Goal: Information Seeking & Learning: Learn about a topic

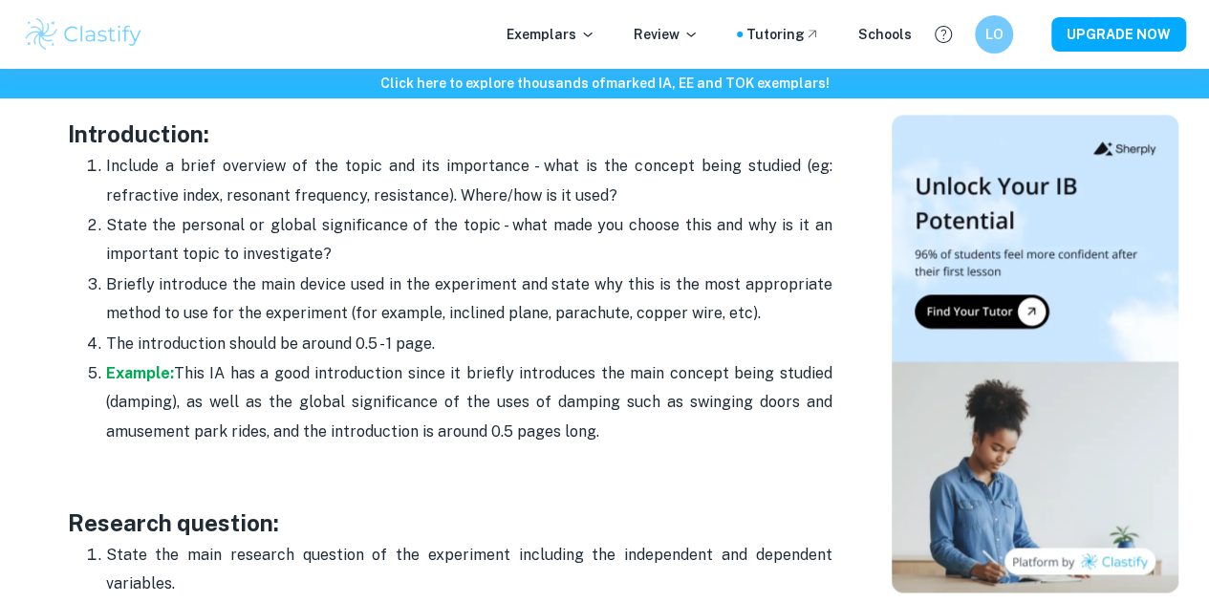
scroll to position [1348, 0]
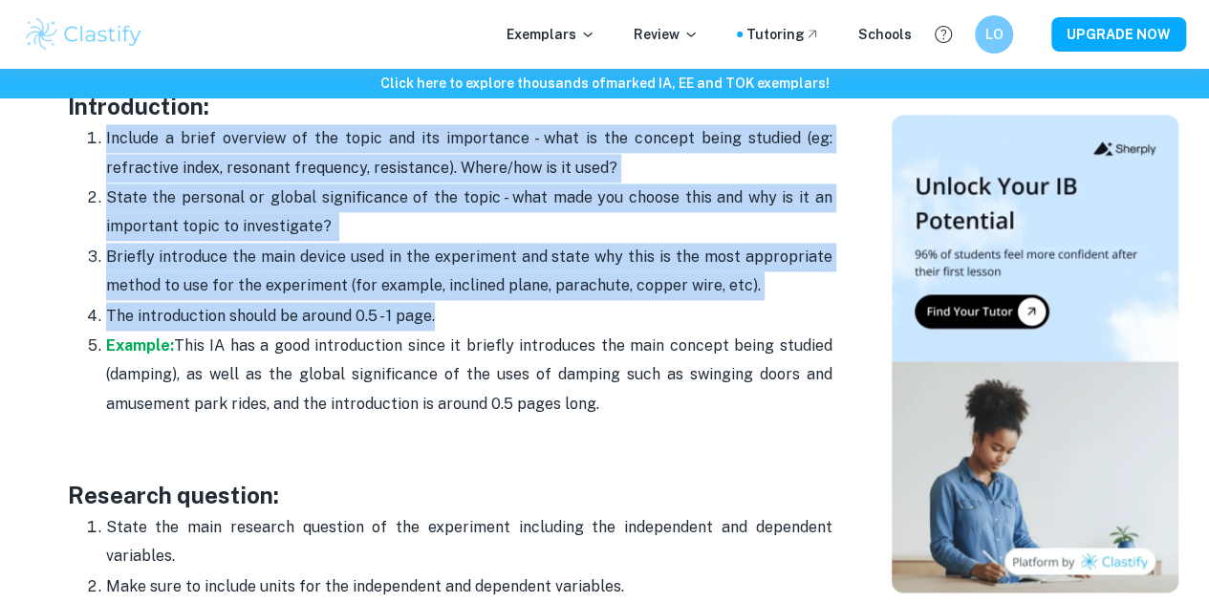
drag, startPoint x: 86, startPoint y: 182, endPoint x: 446, endPoint y: 328, distance: 388.7
click at [446, 328] on ol "Include a brief overview of the topic and its importance - what is the concept …" at bounding box center [450, 270] width 764 height 295
copy ol "Include a brief overview of the topic and its importance - what is the concept …"
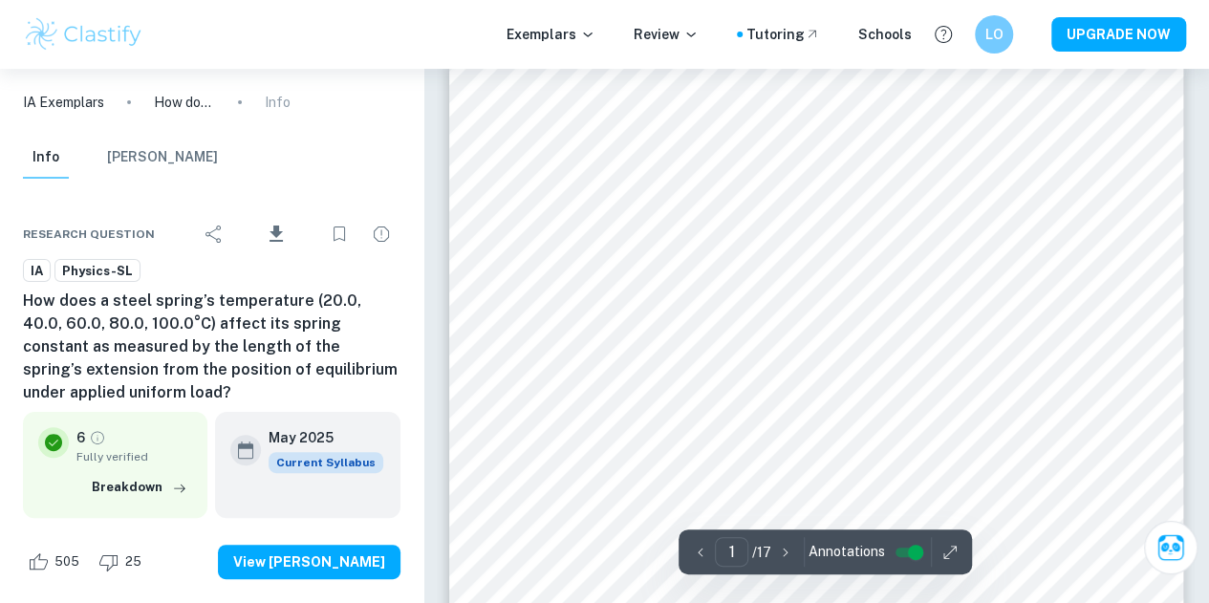
scroll to position [33, 0]
type input "1"
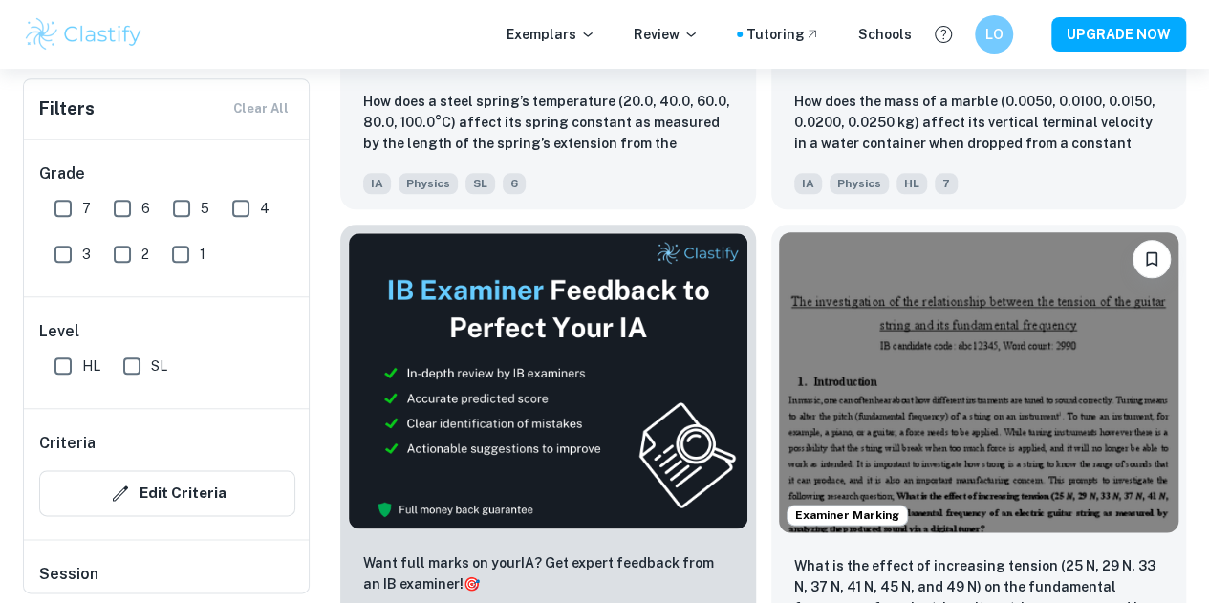
scroll to position [917, 0]
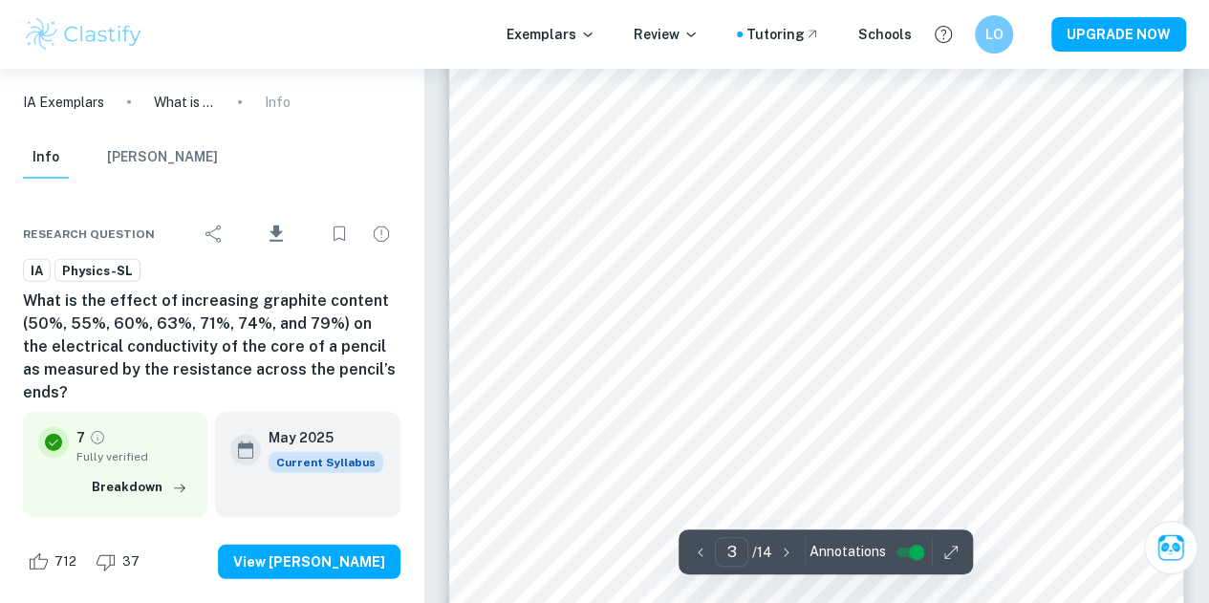
scroll to position [2678, 0]
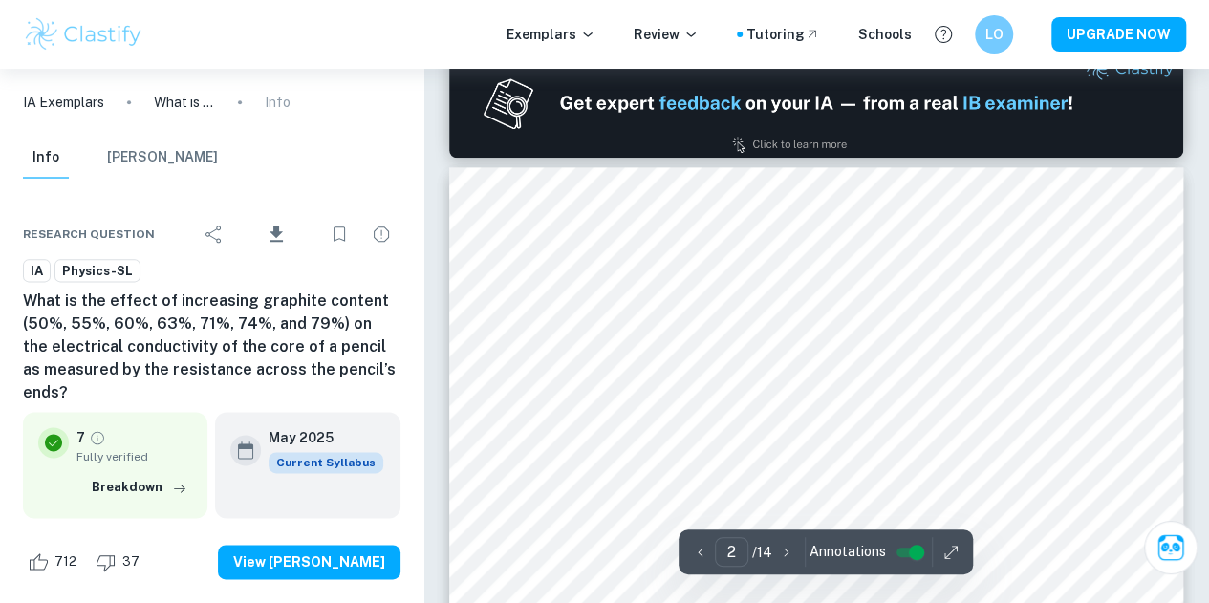
type input "1"
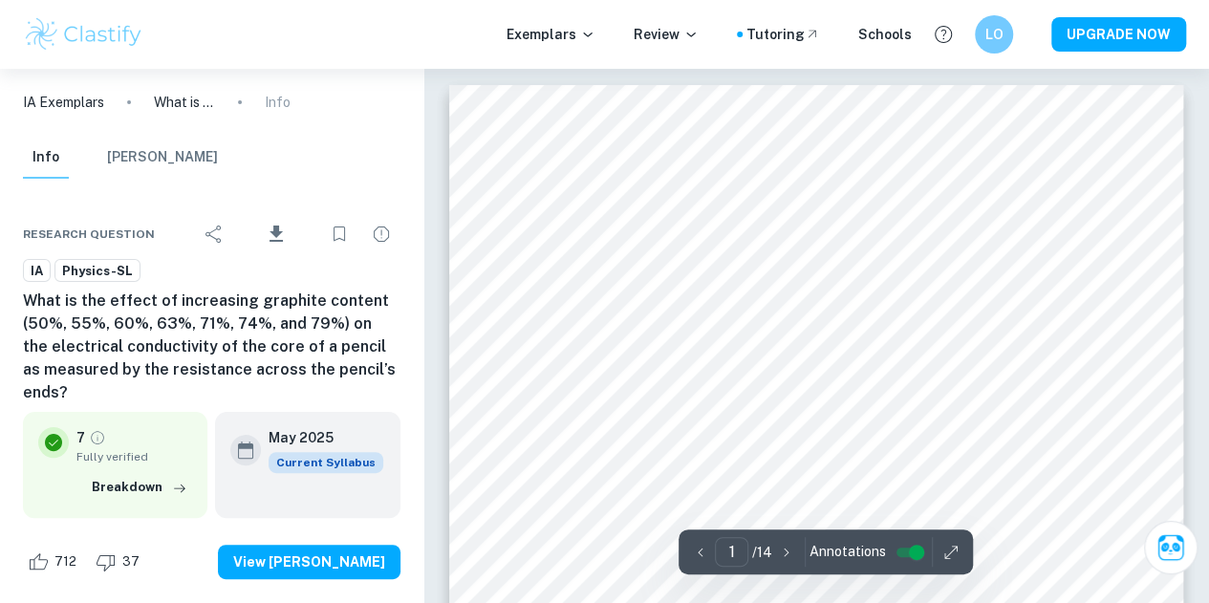
scroll to position [3, 0]
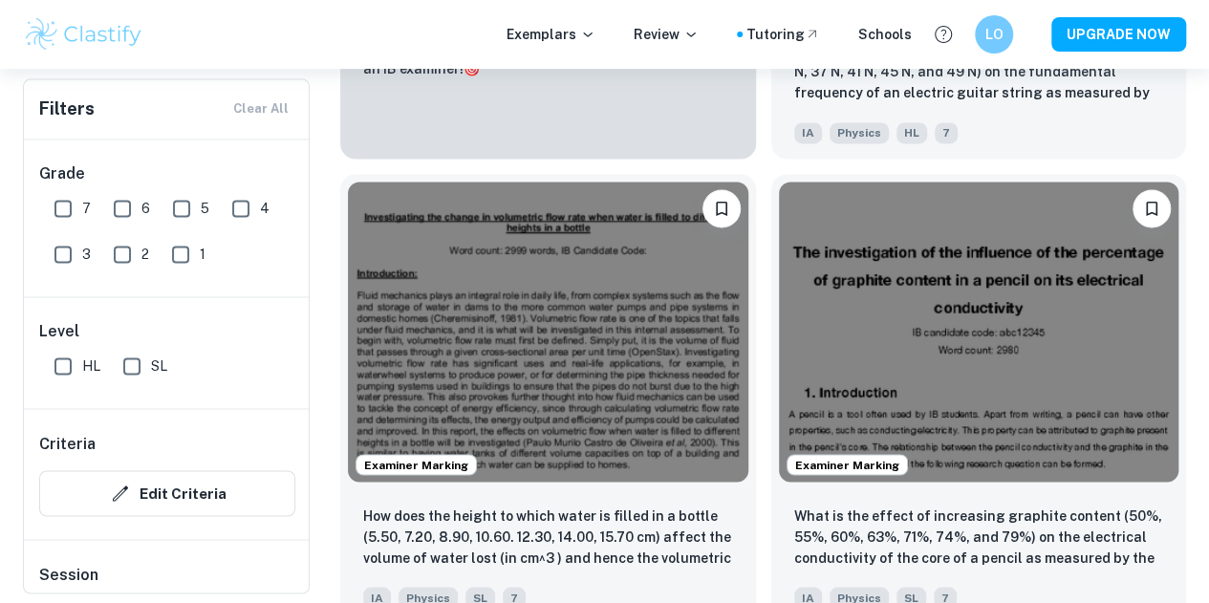
scroll to position [1437, 0]
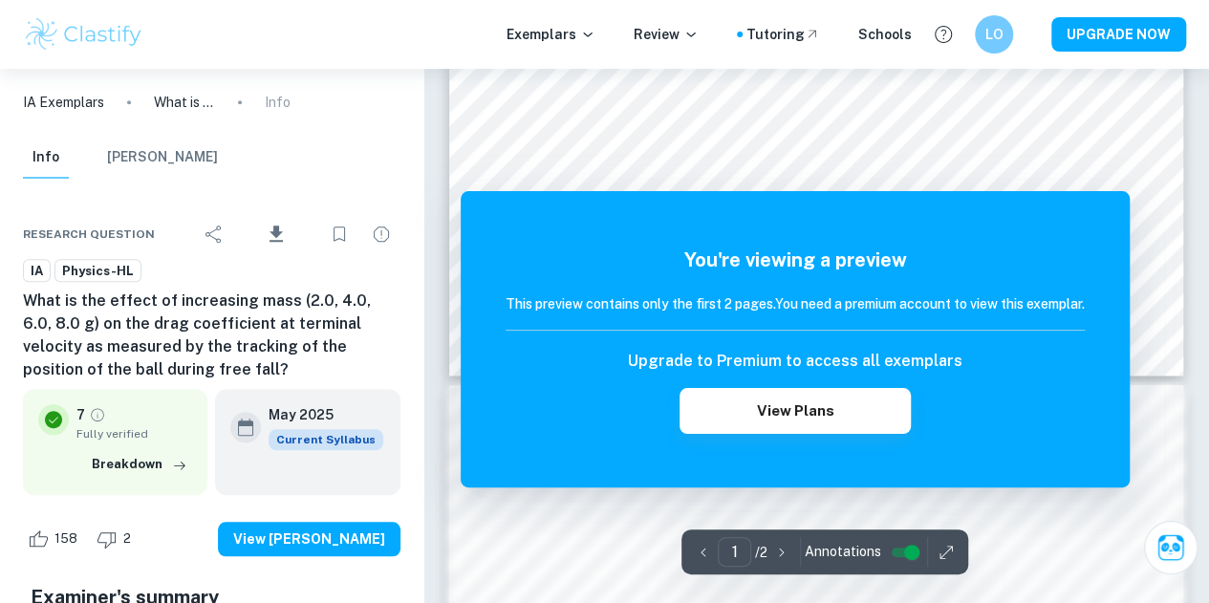
scroll to position [1130, 0]
click at [777, 547] on icon "button" at bounding box center [781, 552] width 19 height 19
click at [788, 555] on icon "button" at bounding box center [781, 552] width 19 height 19
click at [760, 551] on p "/ 2" at bounding box center [761, 552] width 12 height 21
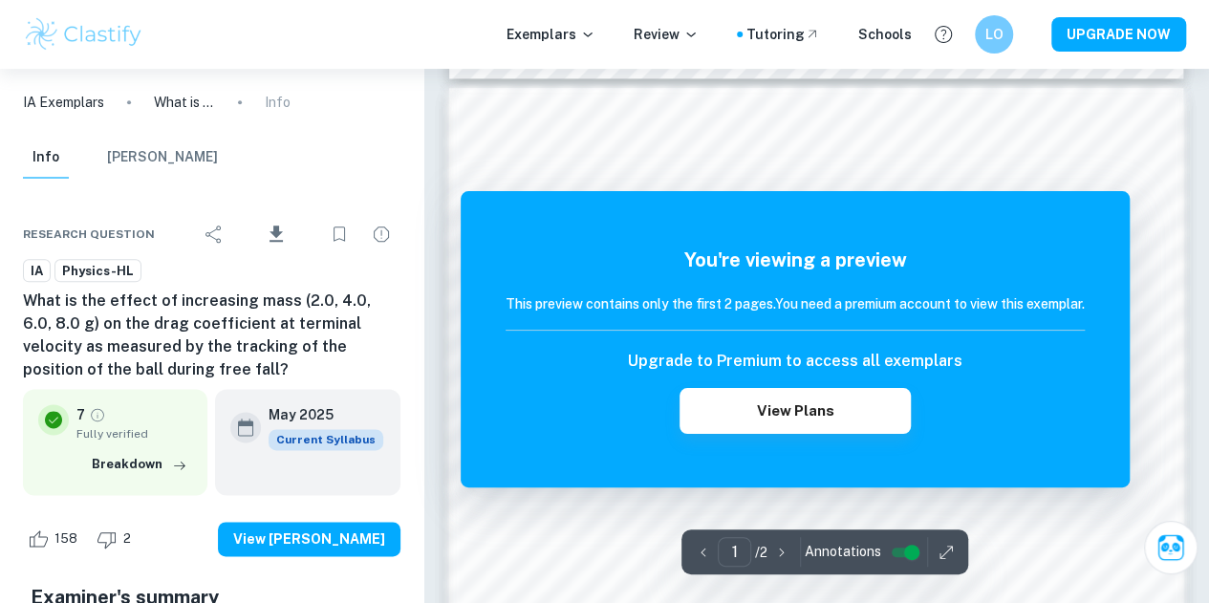
click at [747, 552] on input "1" at bounding box center [733, 552] width 33 height 30
type input "2"
click at [1047, 523] on div at bounding box center [816, 529] width 556 height 34
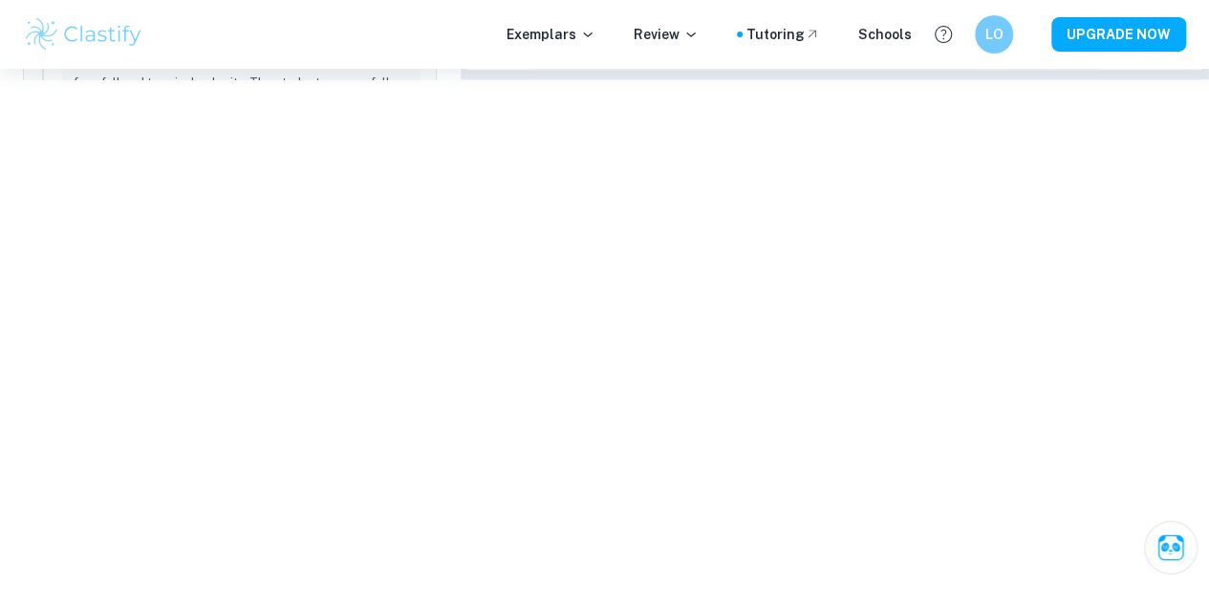
scroll to position [974, 0]
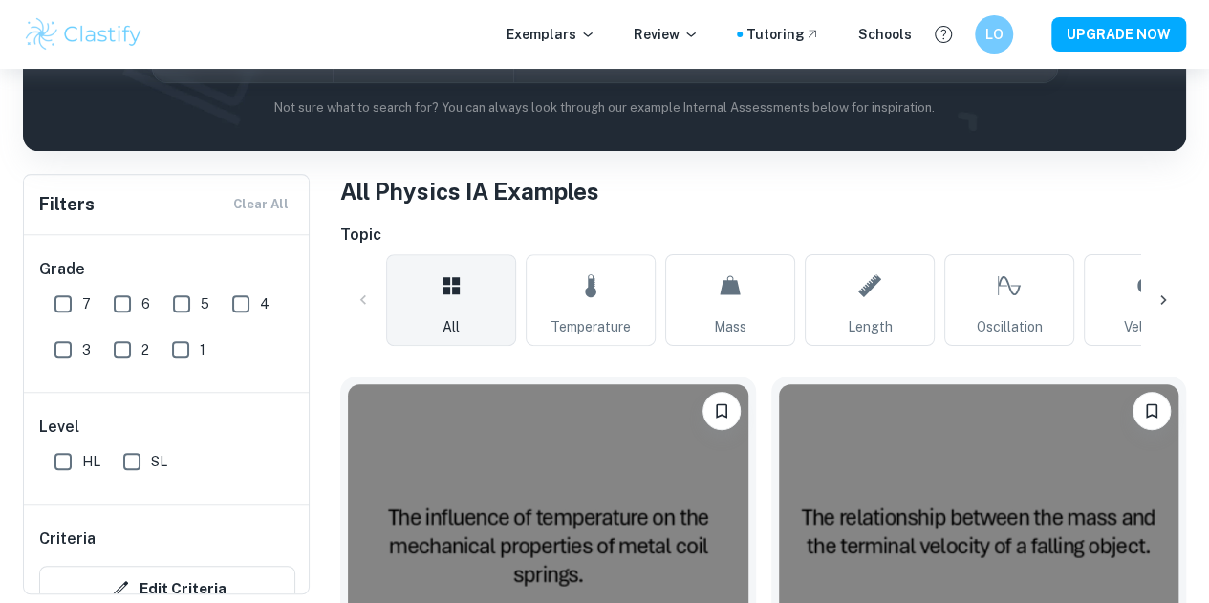
scroll to position [277, 0]
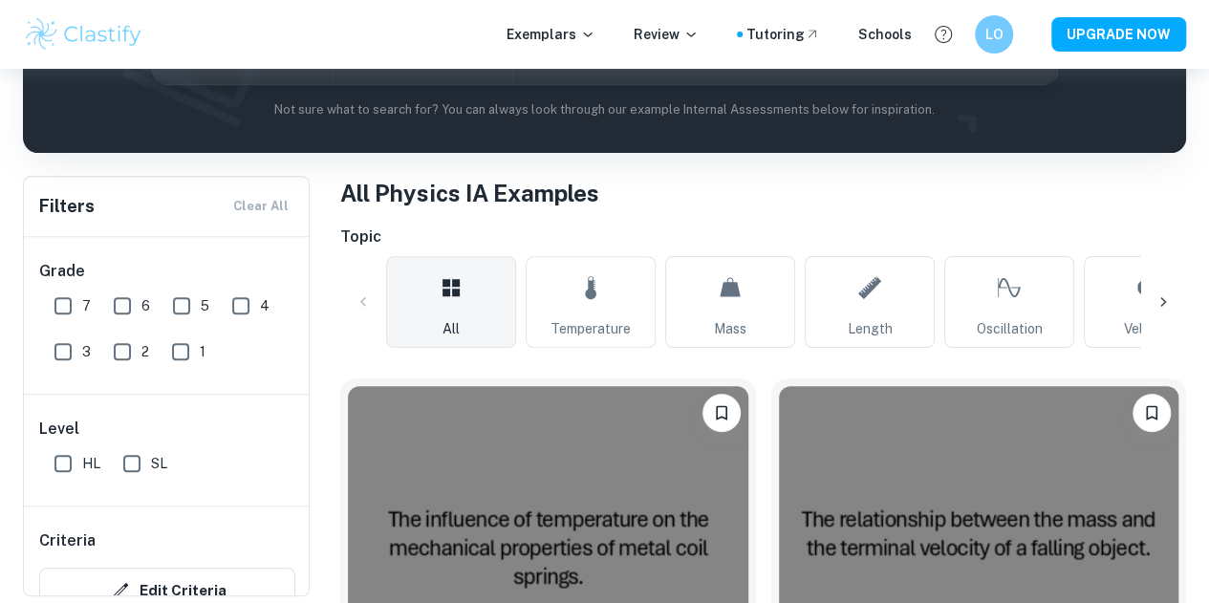
drag, startPoint x: 67, startPoint y: 456, endPoint x: 166, endPoint y: 447, distance: 99.7
click at [67, 456] on input "HL" at bounding box center [63, 463] width 38 height 38
checkbox input "true"
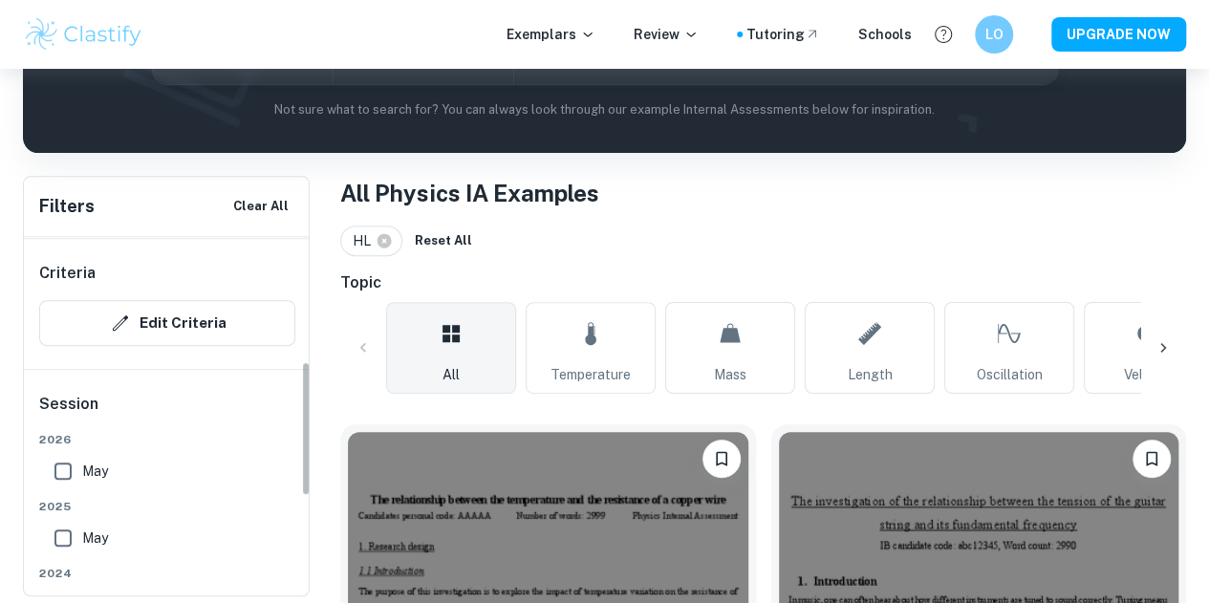
scroll to position [371, 0]
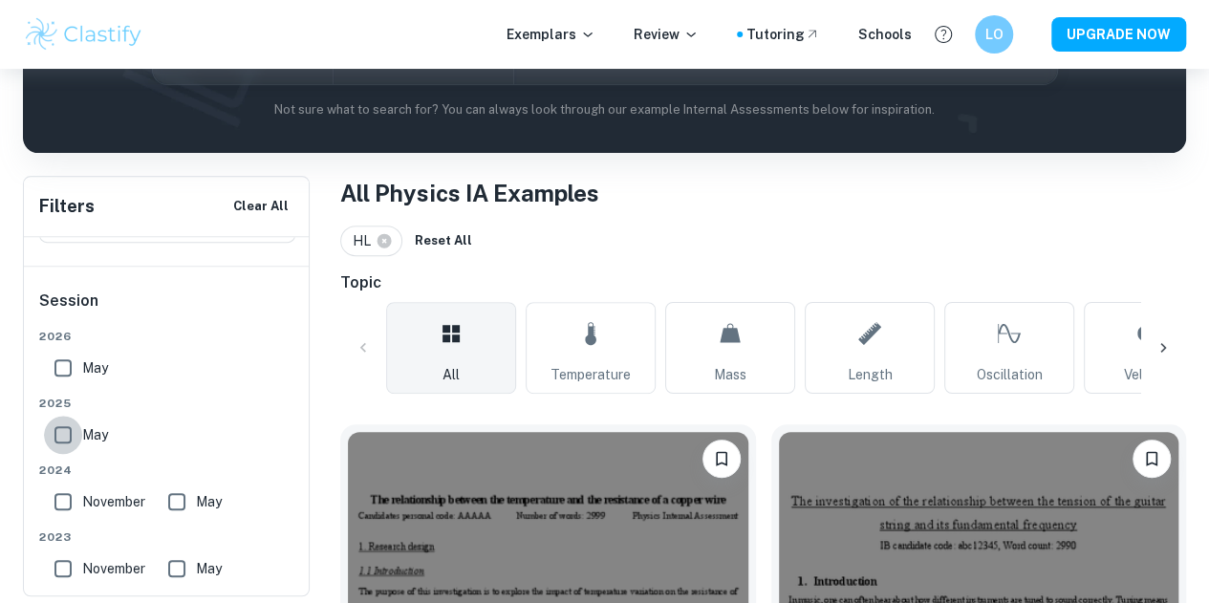
click at [60, 436] on input "May" at bounding box center [63, 435] width 38 height 38
checkbox input "true"
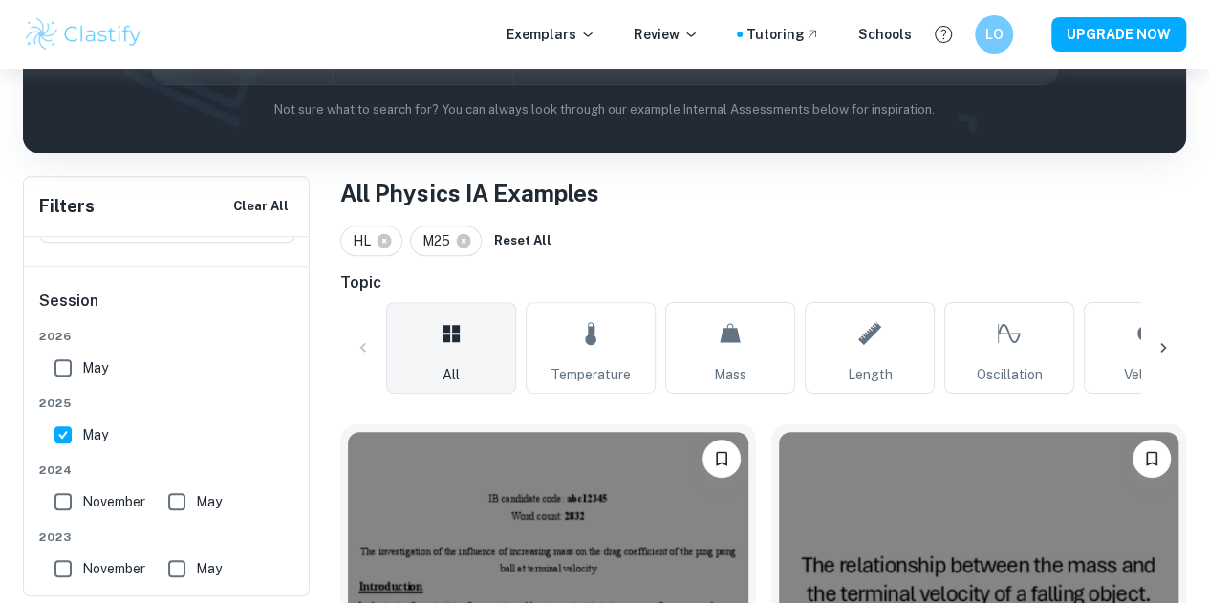
click at [67, 366] on input "May" at bounding box center [63, 368] width 38 height 38
checkbox input "true"
click at [176, 494] on input "May" at bounding box center [177, 501] width 38 height 38
checkbox input "true"
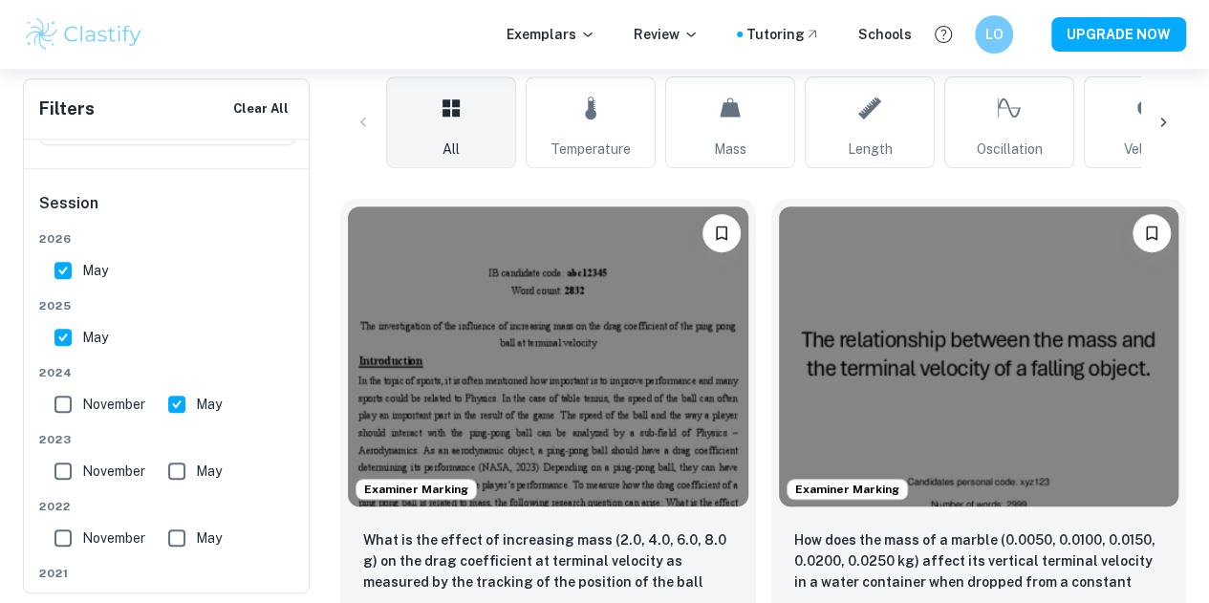
scroll to position [506, 0]
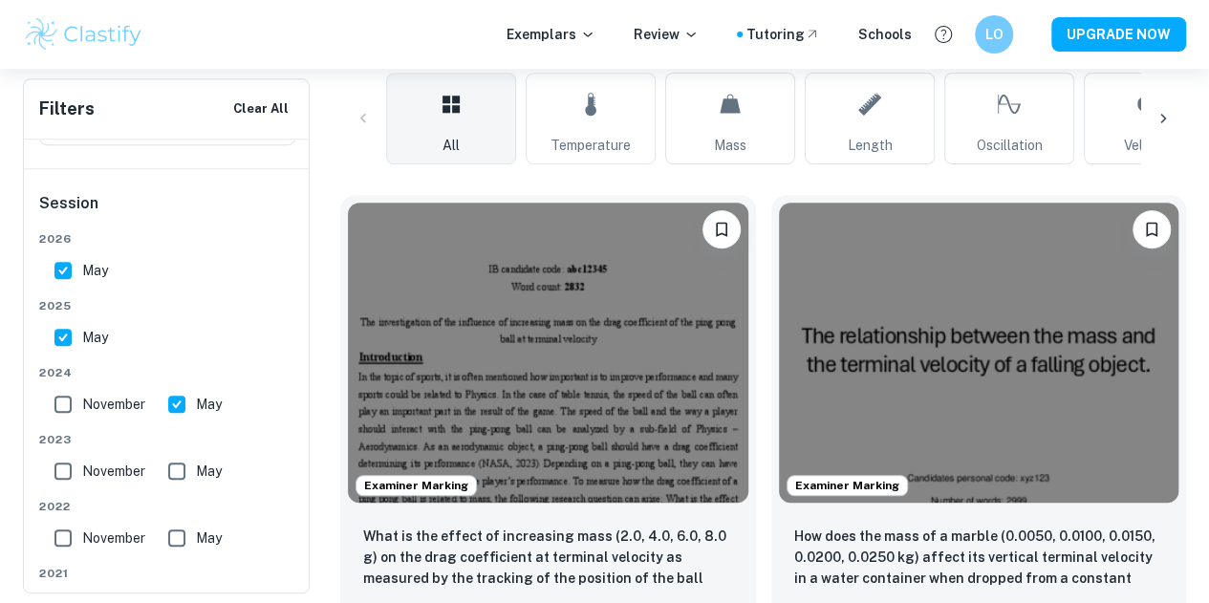
click at [779, 262] on img at bounding box center [979, 353] width 400 height 300
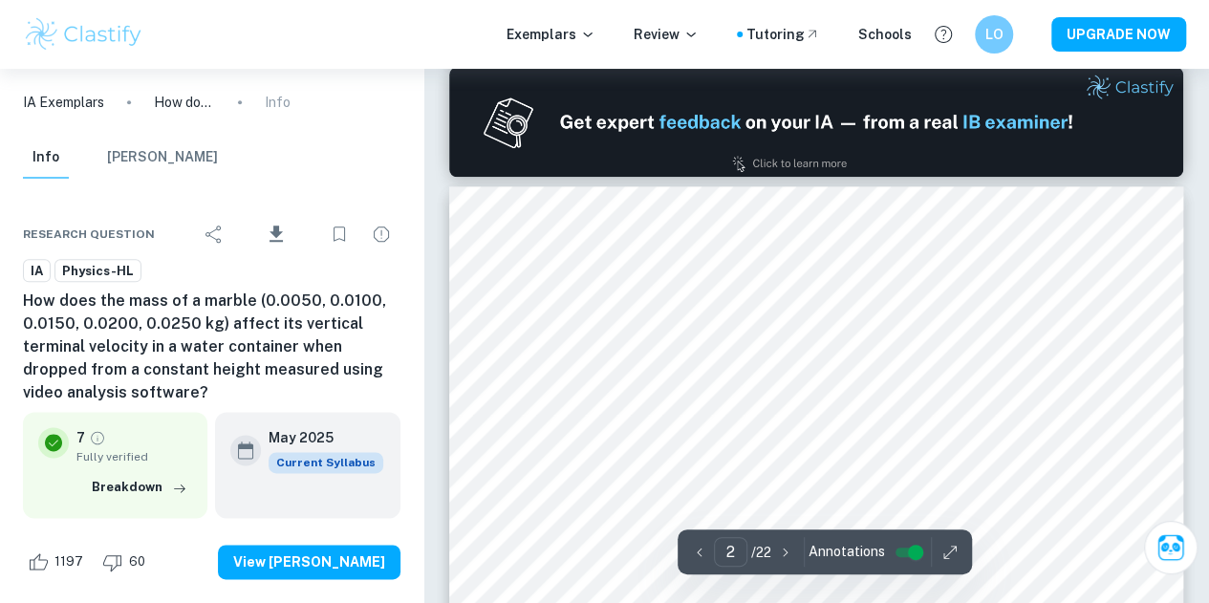
type input "1"
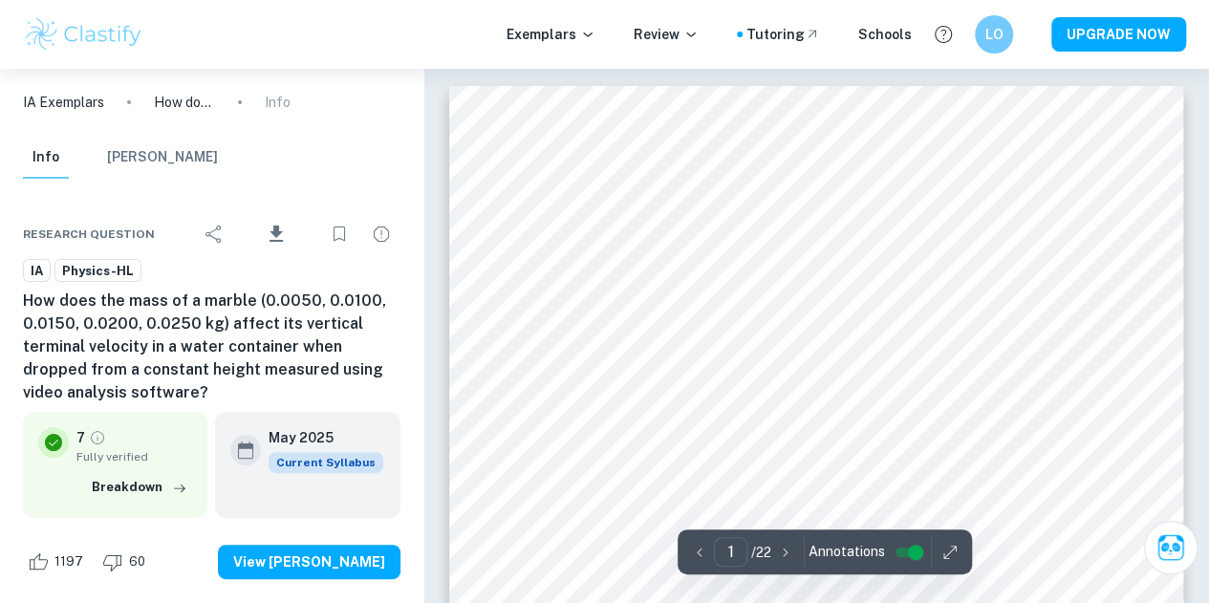
scroll to position [10, 0]
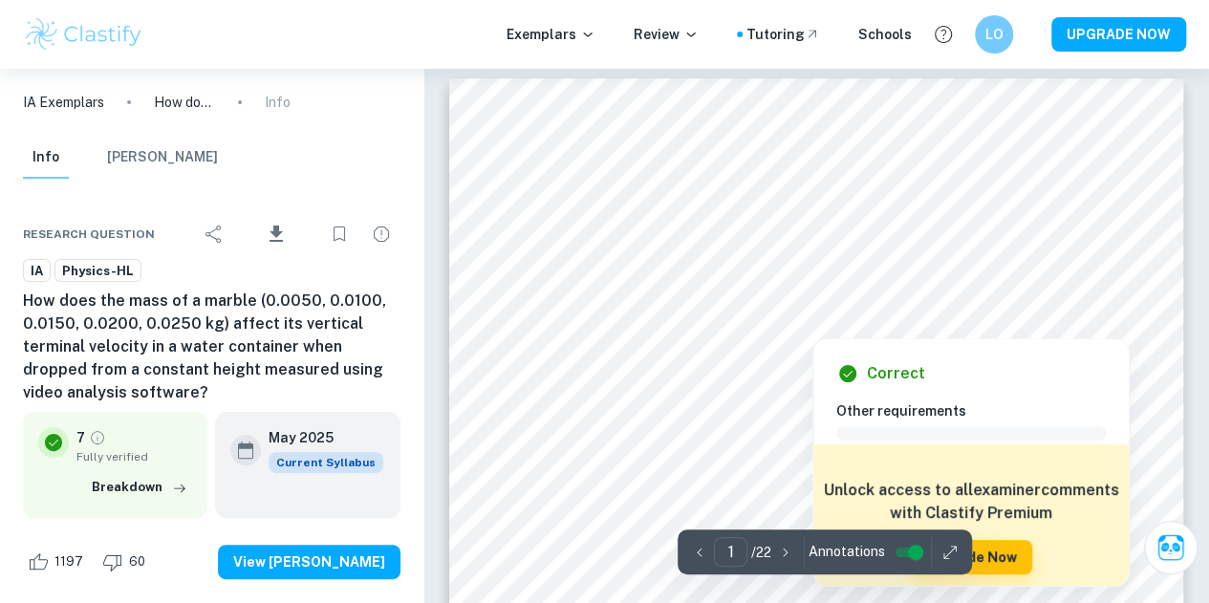
click at [733, 313] on div at bounding box center [813, 312] width 498 height 42
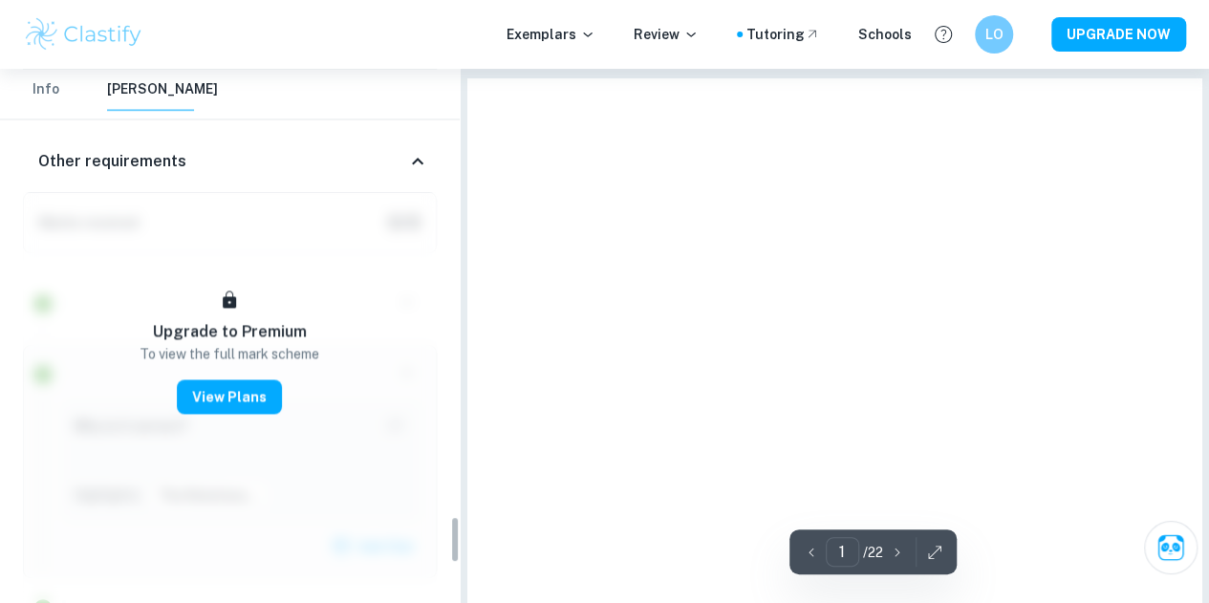
scroll to position [5081, 0]
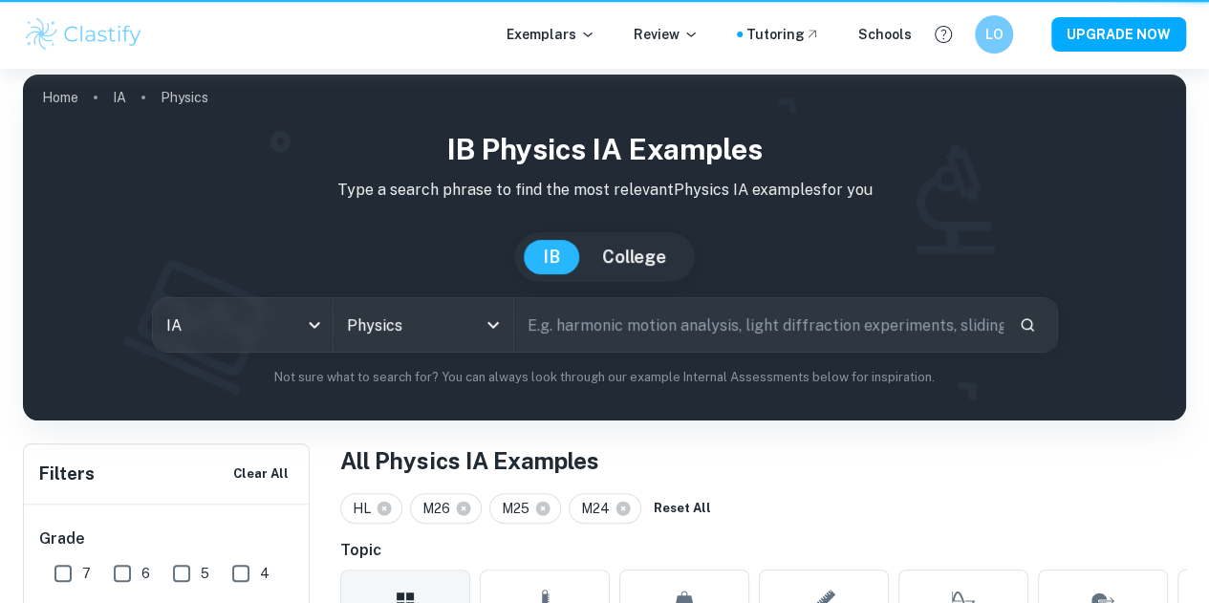
scroll to position [506, 0]
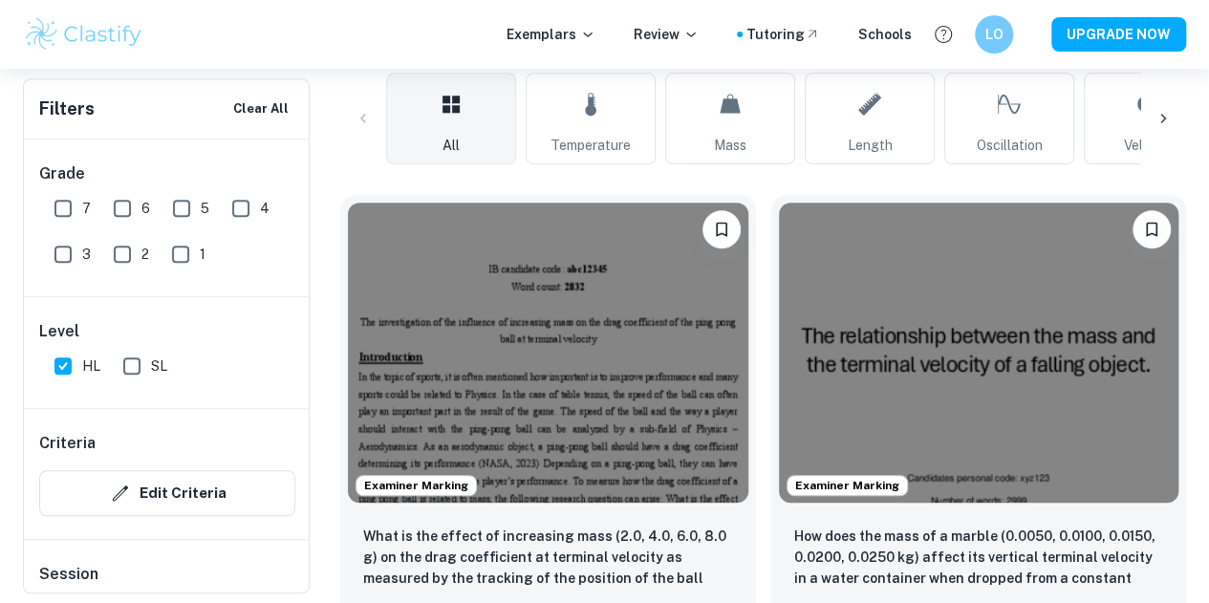
click at [797, 338] on img at bounding box center [979, 353] width 400 height 300
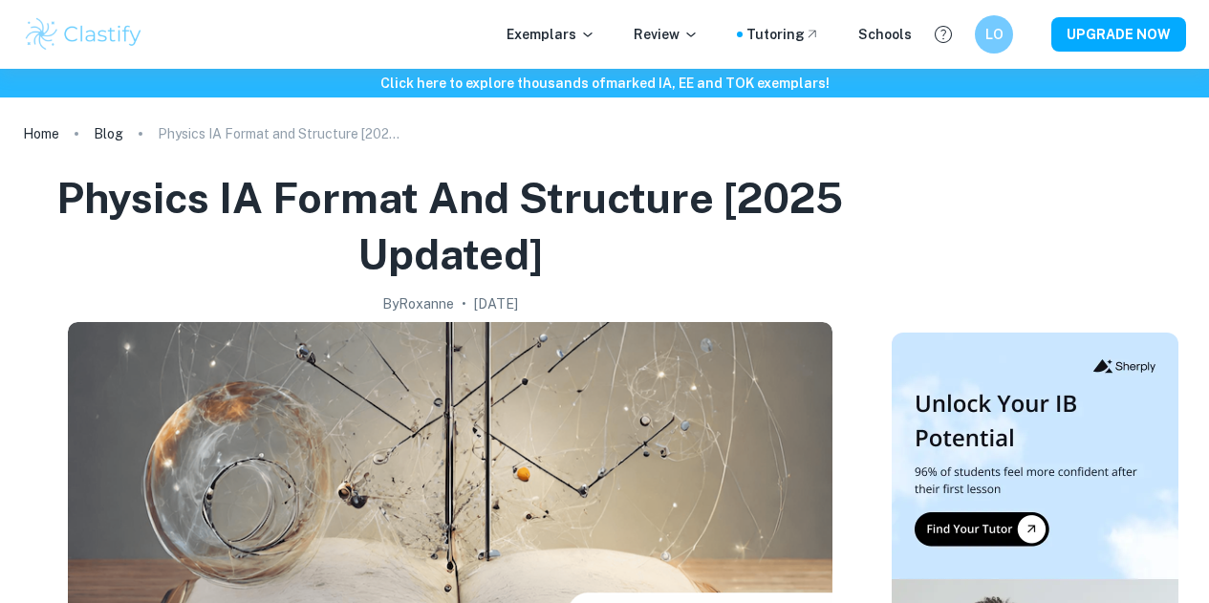
scroll to position [1348, 0]
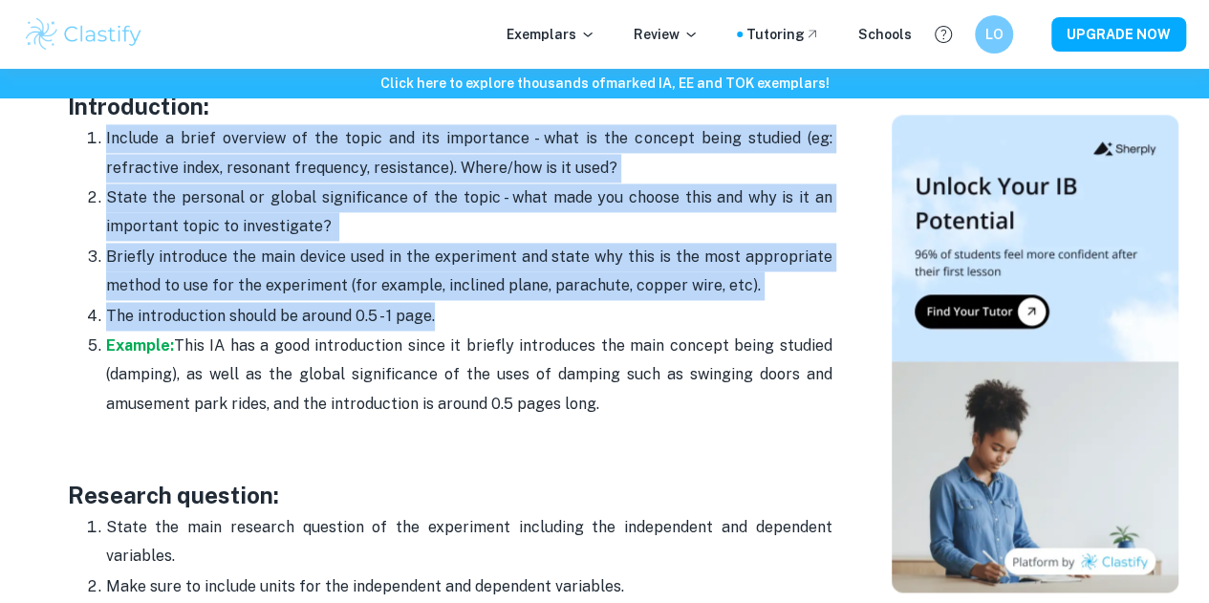
drag, startPoint x: 0, startPoint y: 0, endPoint x: 700, endPoint y: 154, distance: 717.0
click at [700, 154] on p "Include a brief overview of the topic and its importance - what is the concept …" at bounding box center [469, 153] width 726 height 58
